Goal: Task Accomplishment & Management: Complete application form

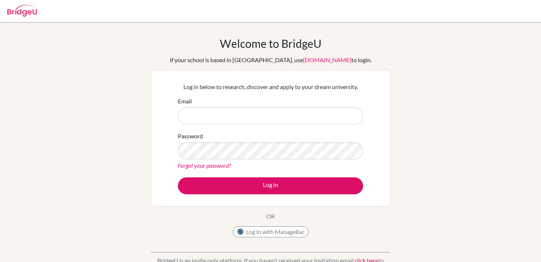
click at [226, 104] on div "Email" at bounding box center [270, 111] width 185 height 28
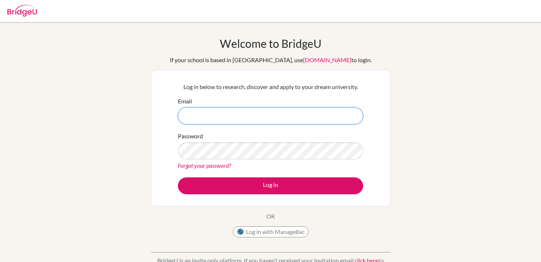
click at [226, 113] on input "Email" at bounding box center [270, 116] width 185 height 17
type input "jarce@ans.edu.ni"
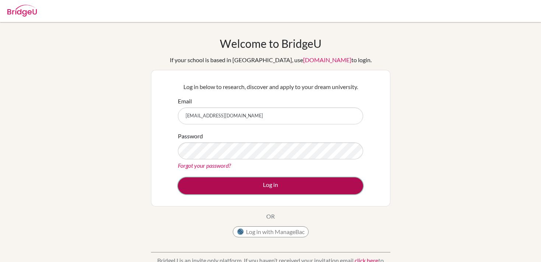
click at [237, 185] on button "Log in" at bounding box center [270, 186] width 185 height 17
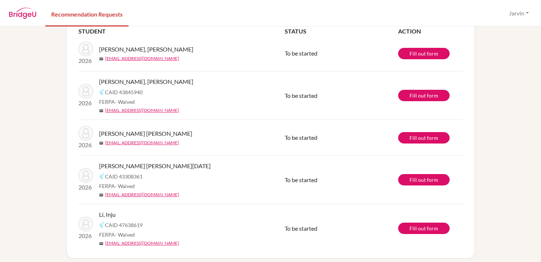
scroll to position [49, 0]
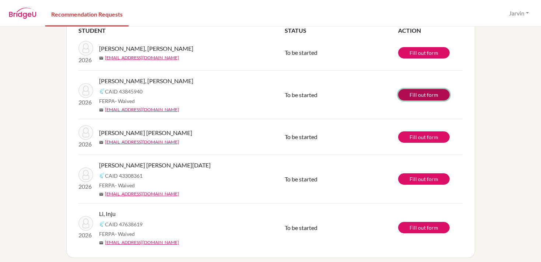
click at [416, 94] on link "Fill out form" at bounding box center [424, 94] width 52 height 11
